Goal: Task Accomplishment & Management: Manage account settings

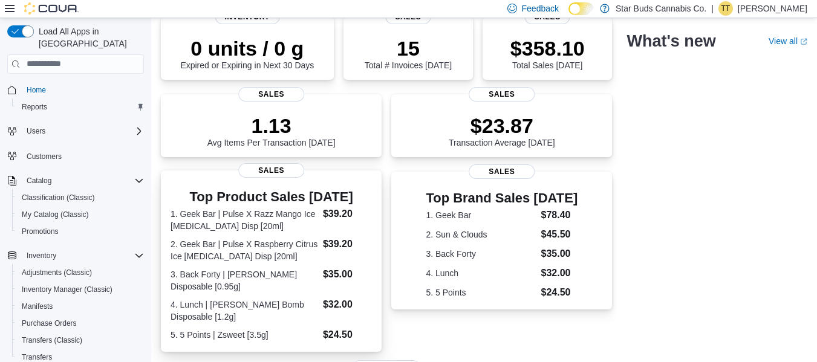
scroll to position [121, 0]
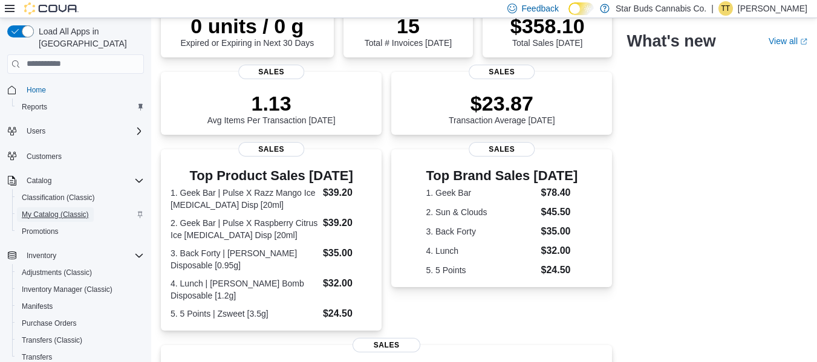
click at [57, 210] on span "My Catalog (Classic)" at bounding box center [55, 215] width 67 height 10
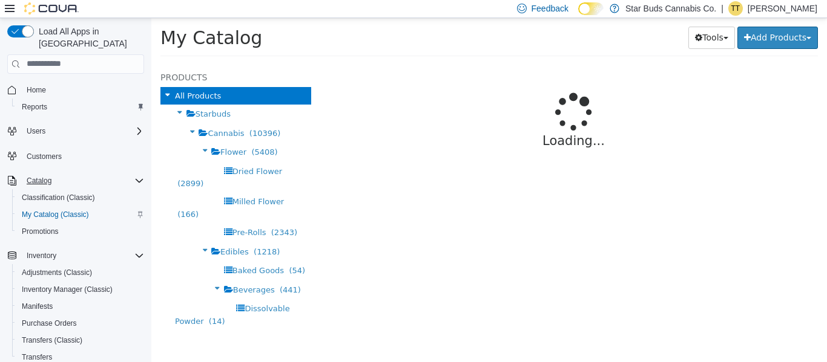
select select "**********"
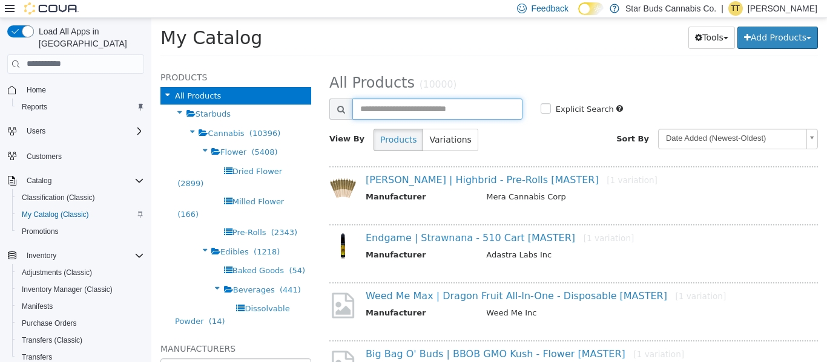
click at [409, 107] on input "text" at bounding box center [437, 108] width 170 height 21
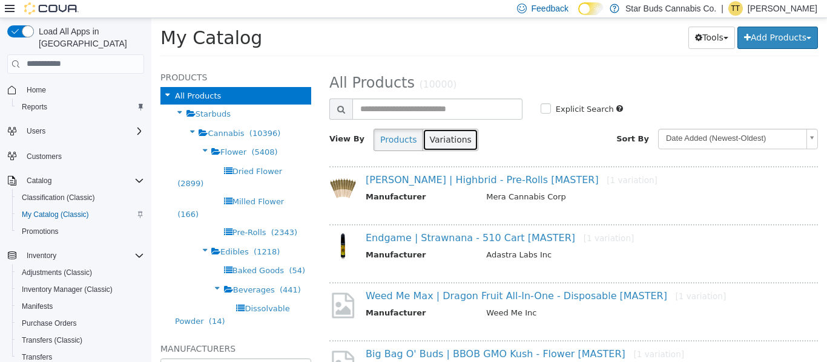
click at [447, 138] on button "Variations" at bounding box center [449, 139] width 55 height 22
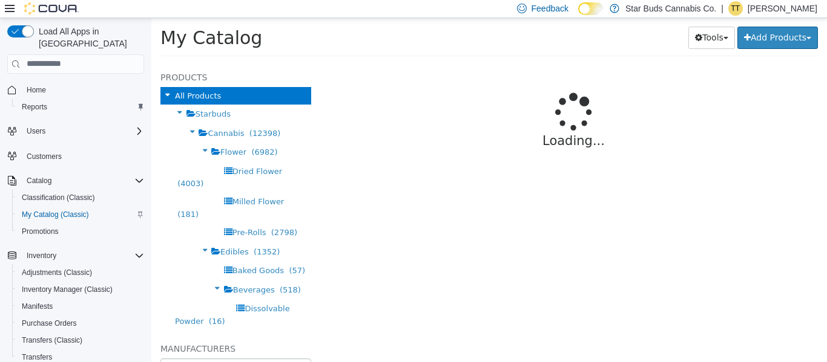
select select "**********"
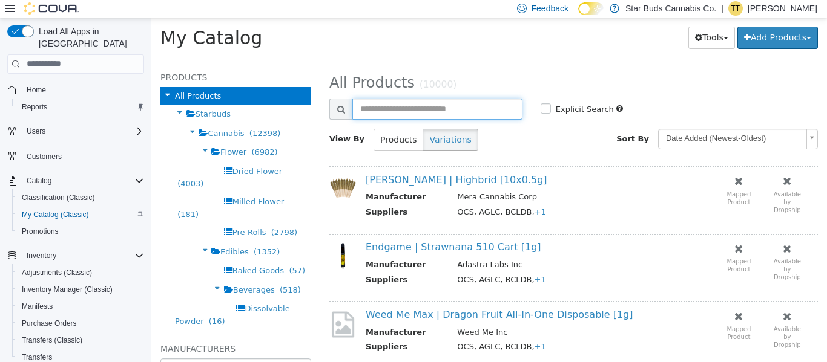
click at [437, 108] on input "text" at bounding box center [437, 108] width 170 height 21
type input "**********"
select select "**********"
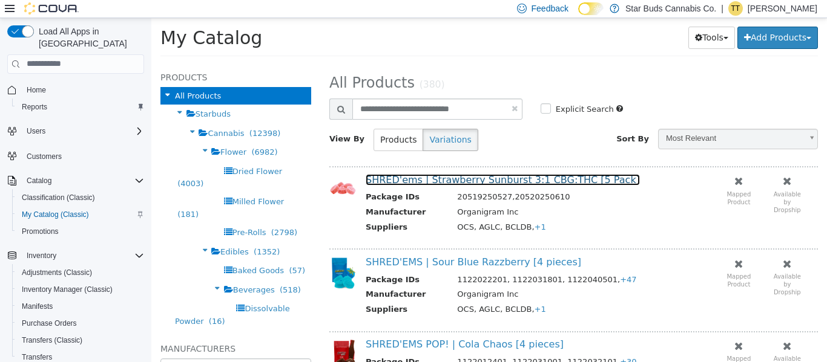
click at [441, 175] on link "SHRED'ems | Strawberry Sunburst 3:1 CBG:THC [5 Pack]" at bounding box center [502, 179] width 274 height 11
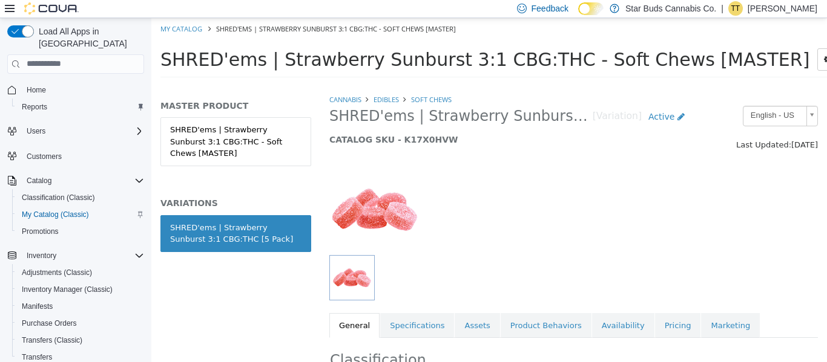
click at [226, 221] on div "SHRED'ems | Strawberry Sunburst 3:1 CBG:THC [5 Pack]" at bounding box center [235, 233] width 131 height 24
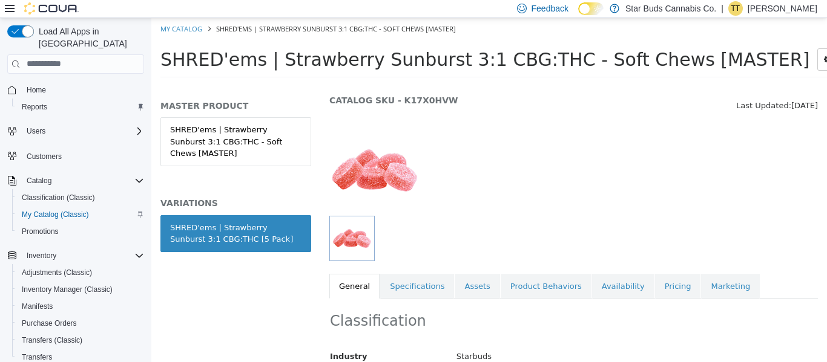
scroll to position [121, 0]
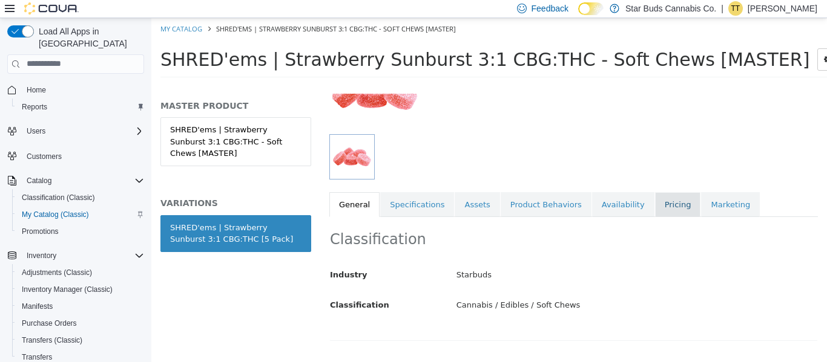
click at [655, 209] on link "Pricing" at bounding box center [678, 204] width 46 height 25
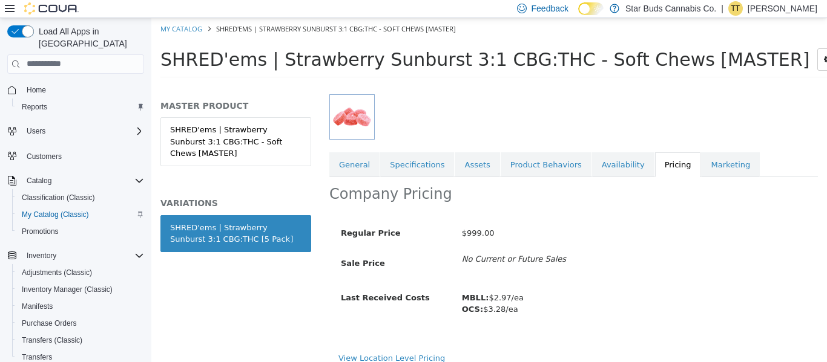
scroll to position [172, 0]
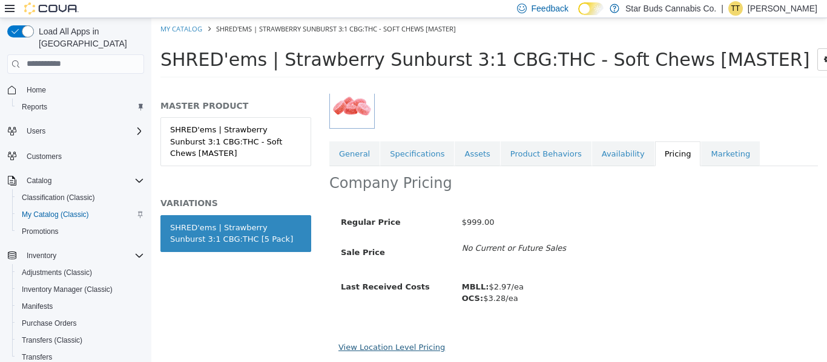
click at [394, 347] on link "View Location Level Pricing" at bounding box center [391, 346] width 106 height 9
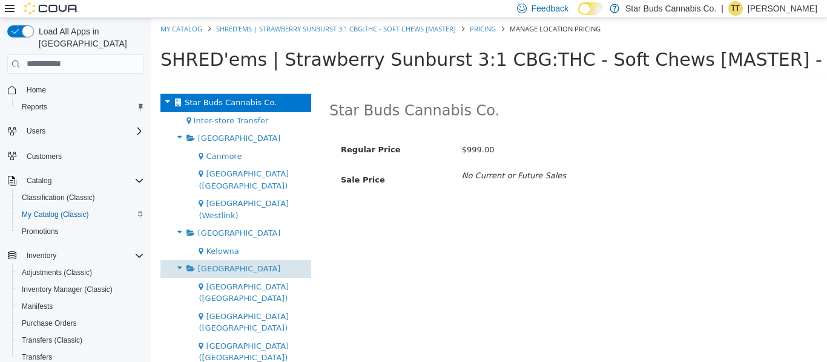
click at [218, 264] on span "Manitoba" at bounding box center [239, 268] width 83 height 9
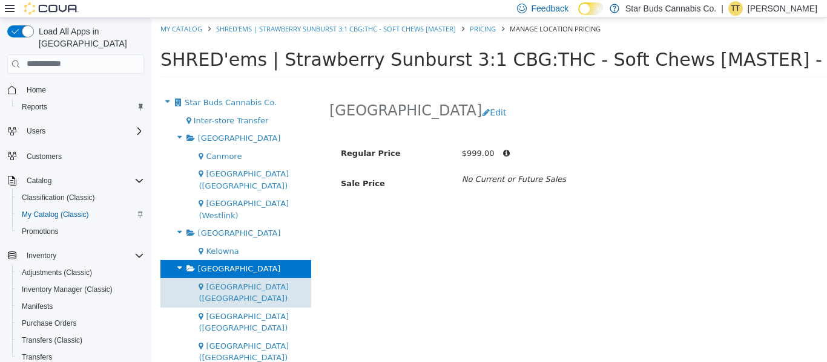
click at [220, 278] on div "Winnipeg (Birchwood)" at bounding box center [235, 293] width 151 height 30
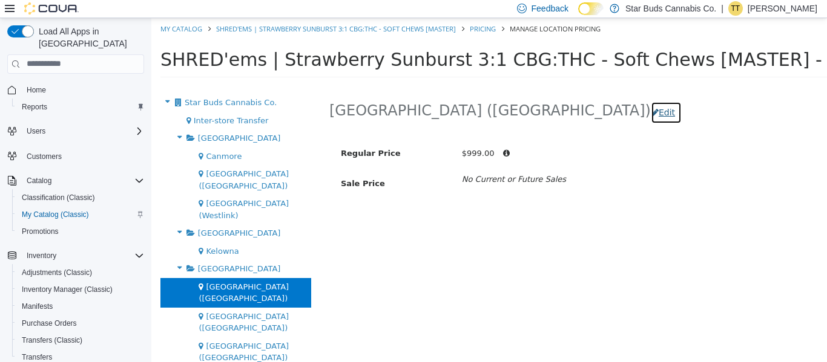
click at [650, 113] on button "Edit" at bounding box center [665, 112] width 31 height 22
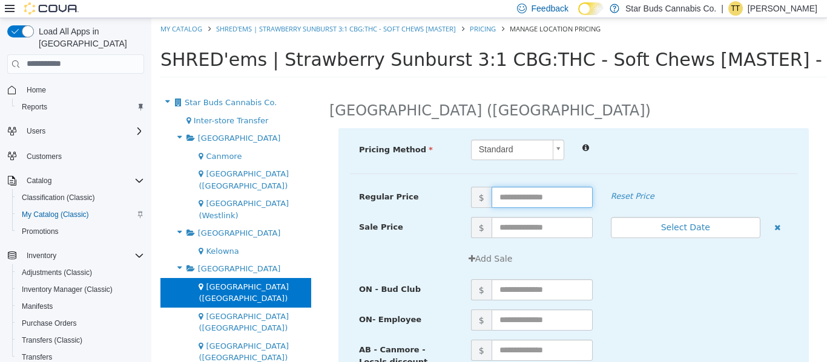
click at [528, 199] on input "text" at bounding box center [541, 196] width 101 height 21
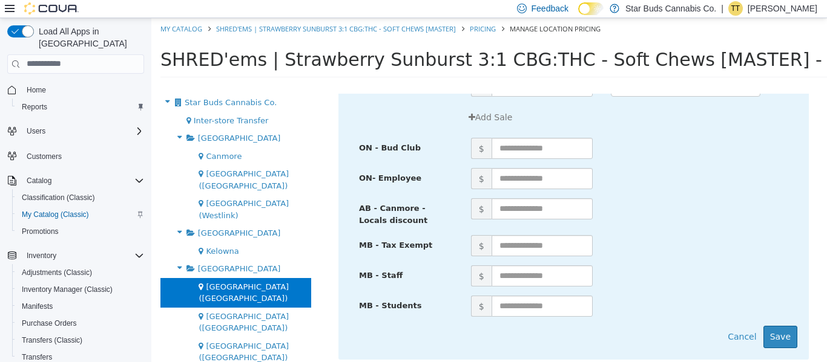
scroll to position [160, 0]
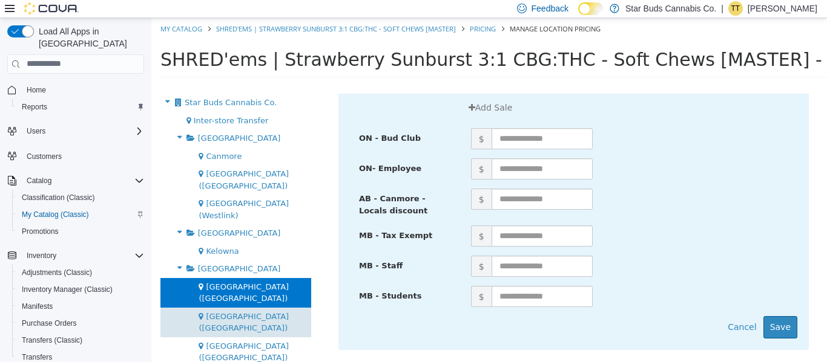
click at [251, 312] on span "Winnipeg (Pembina)" at bounding box center [243, 322] width 90 height 21
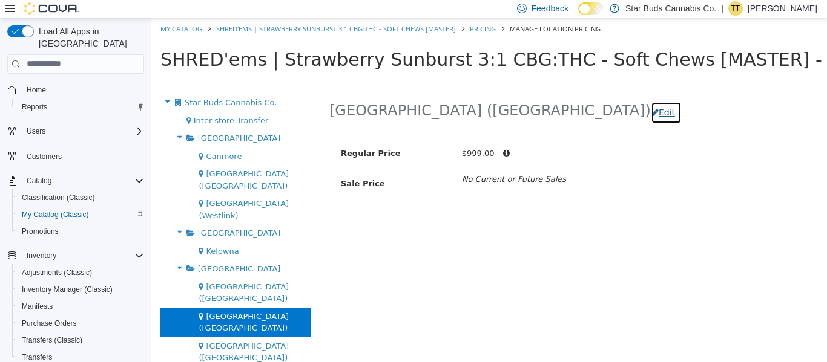
click at [650, 113] on button "Edit" at bounding box center [665, 112] width 31 height 22
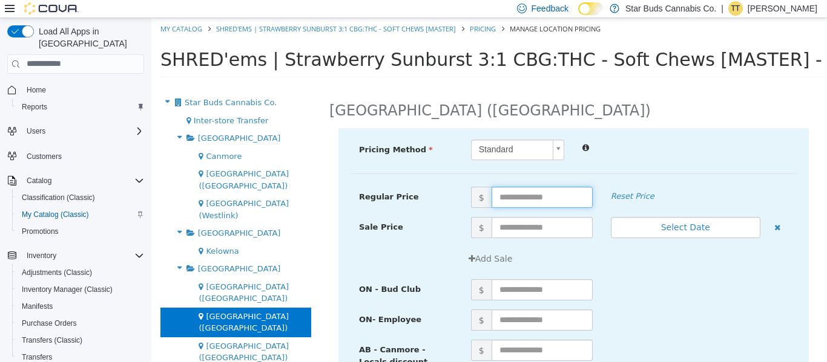
click at [525, 198] on input "text" at bounding box center [541, 196] width 101 height 21
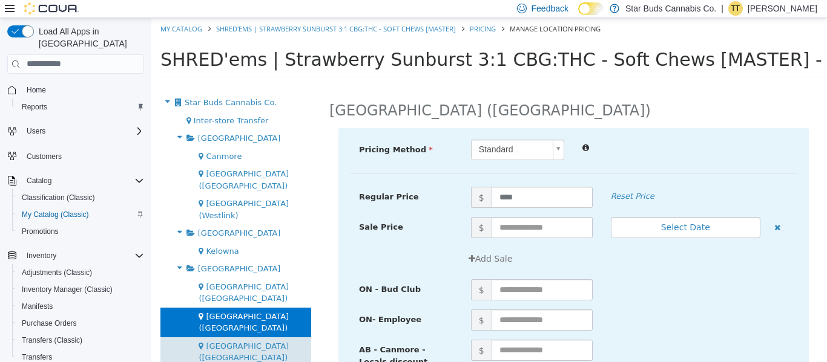
click at [269, 341] on span "Winnipeg (Rothesay)" at bounding box center [243, 351] width 90 height 21
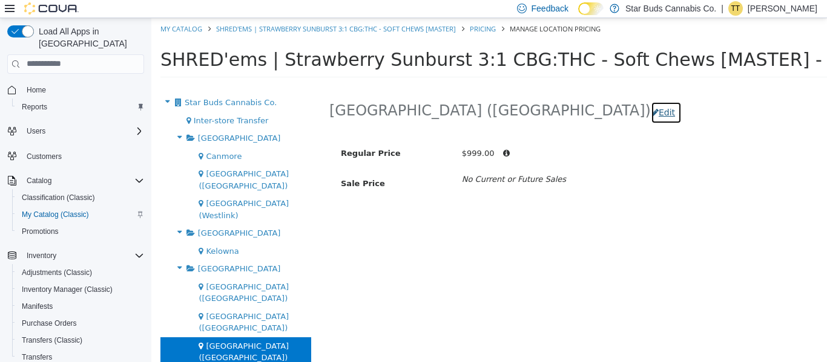
click at [650, 116] on button "Edit" at bounding box center [665, 112] width 31 height 22
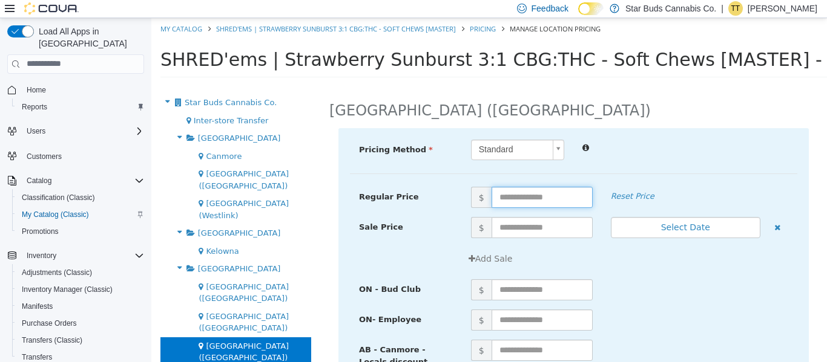
click at [517, 199] on input "text" at bounding box center [541, 196] width 101 height 21
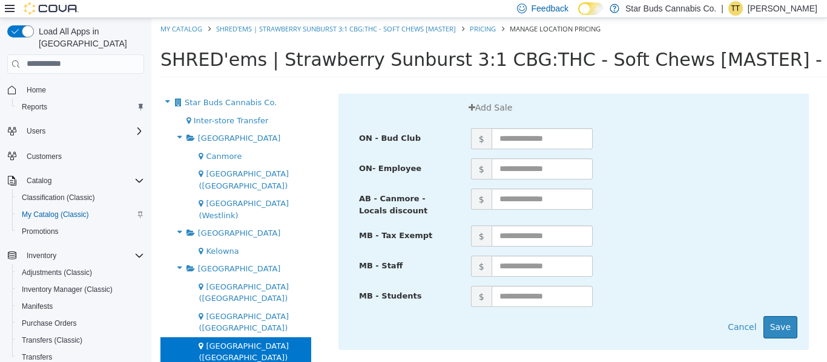
scroll to position [160, 0]
click at [771, 316] on button "Save" at bounding box center [780, 327] width 34 height 22
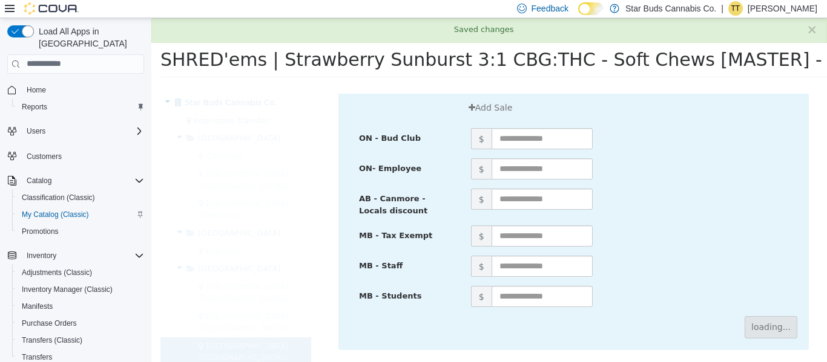
scroll to position [0, 0]
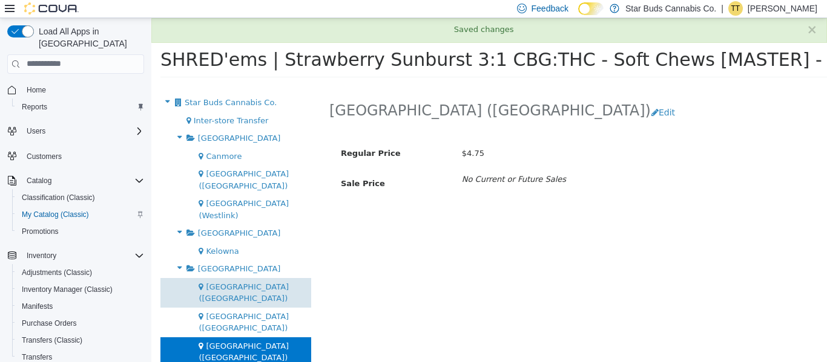
click at [242, 282] on span "Winnipeg (Birchwood)" at bounding box center [243, 292] width 90 height 21
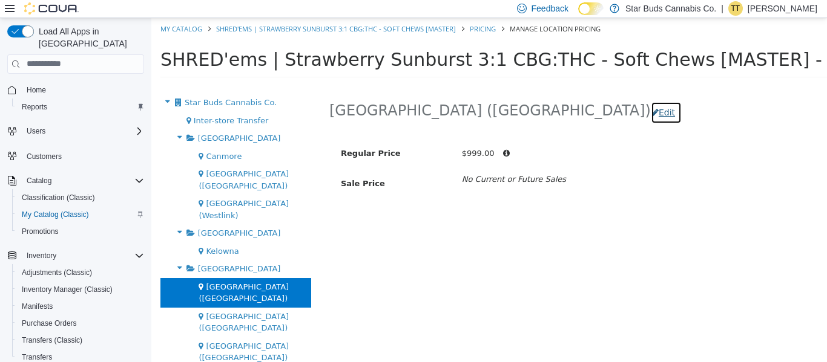
click at [650, 113] on button "Edit" at bounding box center [665, 112] width 31 height 22
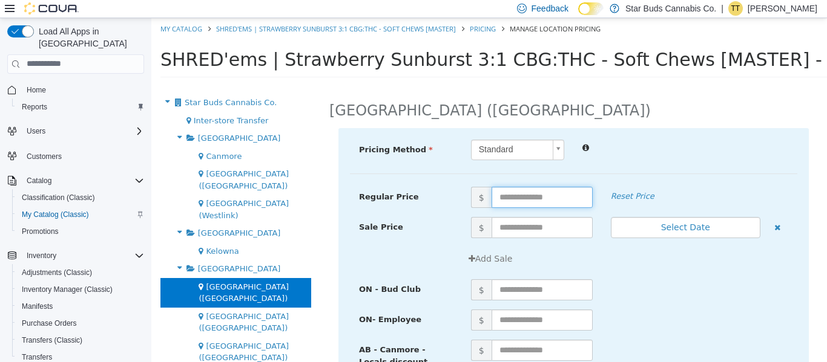
click at [535, 197] on input "text" at bounding box center [541, 196] width 101 height 21
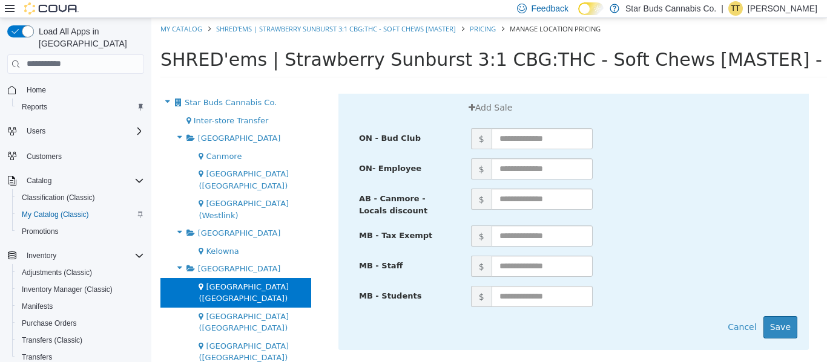
scroll to position [160, 0]
click at [780, 323] on button "Save" at bounding box center [780, 327] width 34 height 22
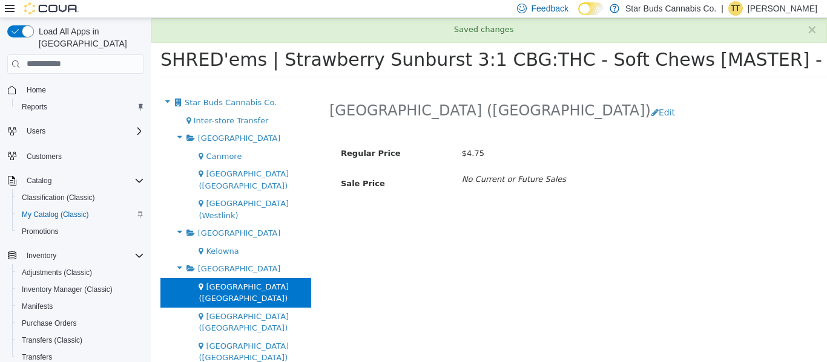
scroll to position [0, 0]
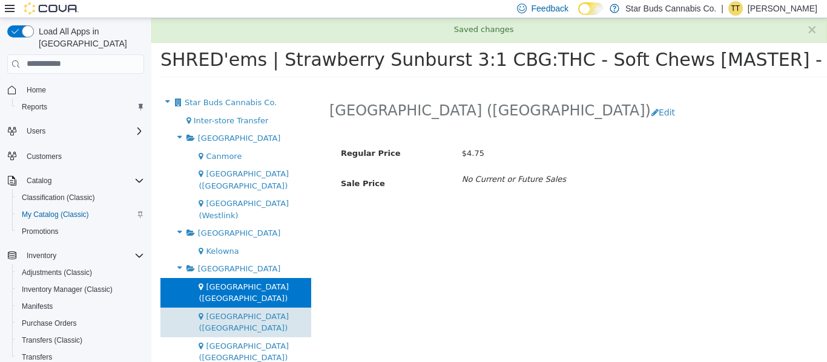
click at [238, 312] on span "Winnipeg (Pembina)" at bounding box center [243, 322] width 90 height 21
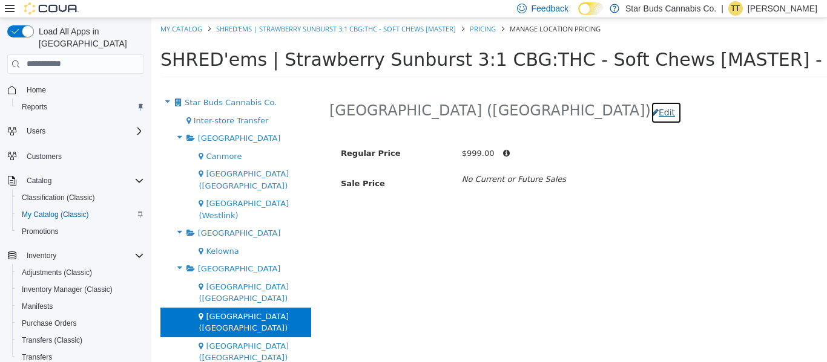
click at [650, 114] on button "Edit" at bounding box center [665, 112] width 31 height 22
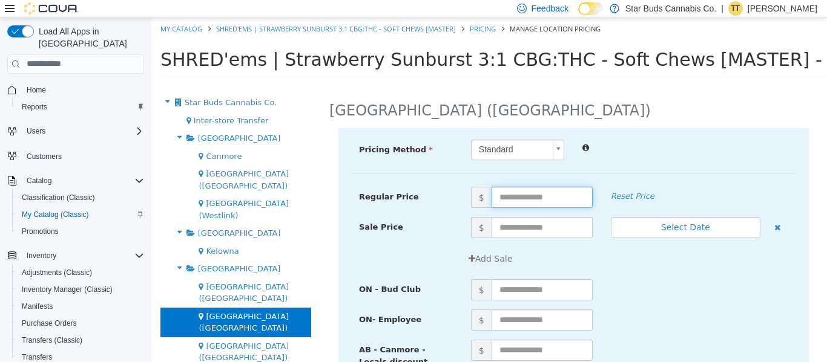
click at [509, 198] on input "text" at bounding box center [541, 196] width 101 height 21
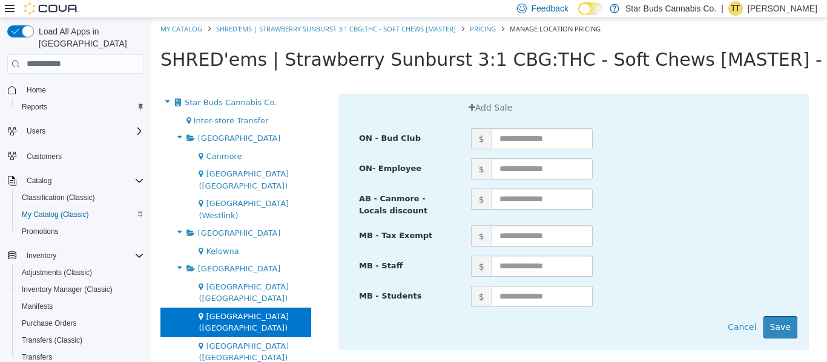
scroll to position [160, 0]
click at [774, 316] on button "Save" at bounding box center [780, 327] width 34 height 22
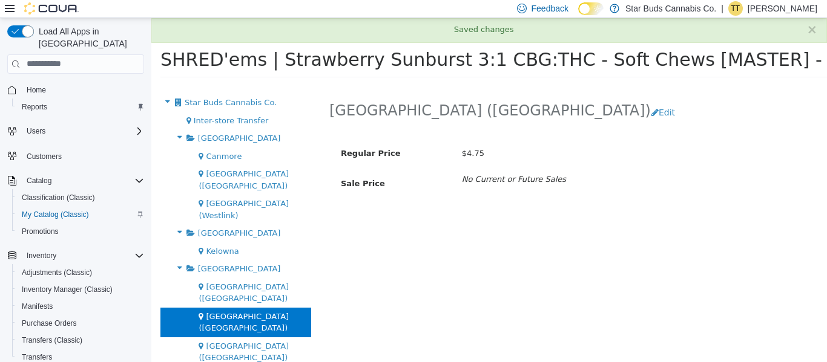
scroll to position [0, 0]
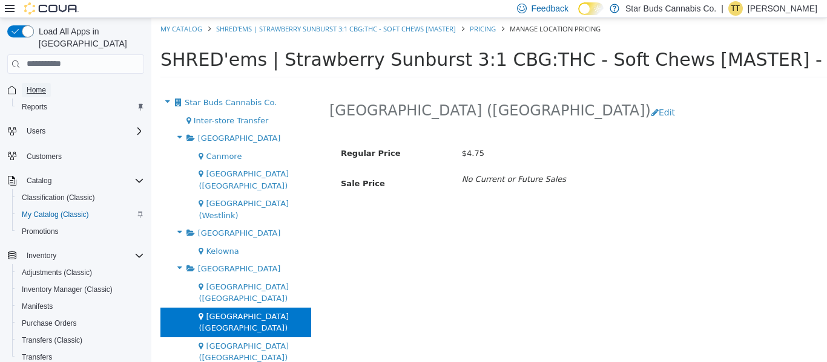
drag, startPoint x: 34, startPoint y: 78, endPoint x: 78, endPoint y: 3, distance: 86.8
click at [34, 85] on span "Home" at bounding box center [36, 90] width 19 height 10
